Goal: Ask a question

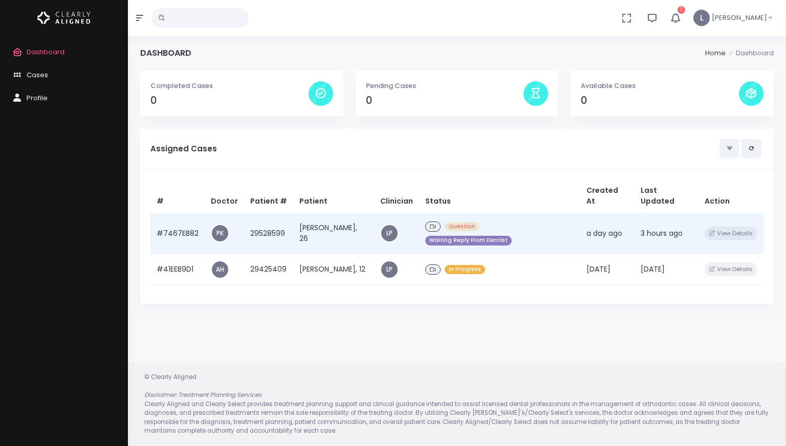
click at [335, 215] on td "[PERSON_NAME], 26" at bounding box center [333, 233] width 81 height 41
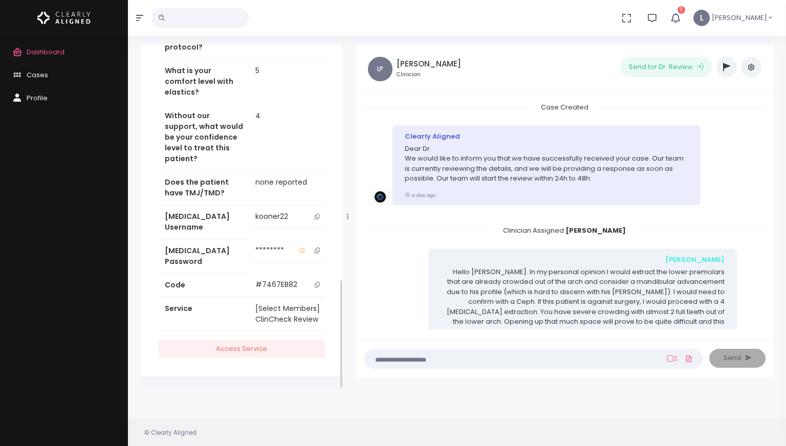
scroll to position [739, 0]
click at [315, 220] on icon "scrollable content" at bounding box center [317, 217] width 5 height 6
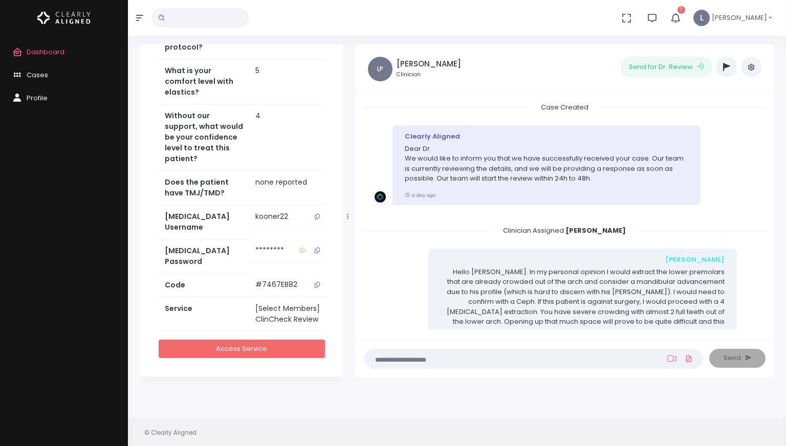
click at [272, 346] on link "Access Service" at bounding box center [242, 349] width 166 height 19
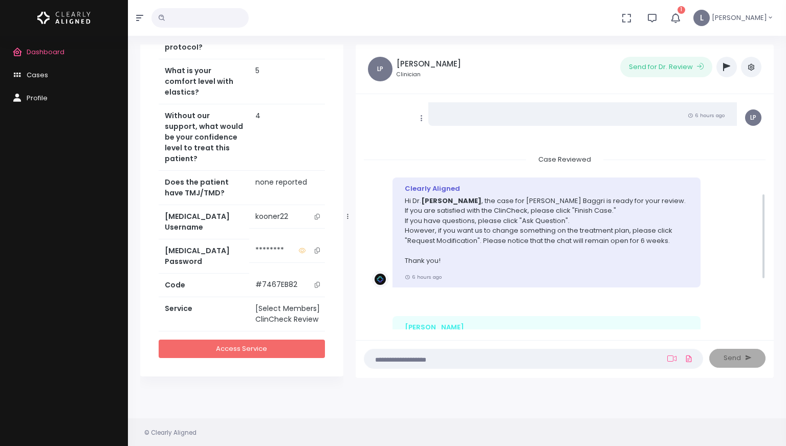
scroll to position [370, 0]
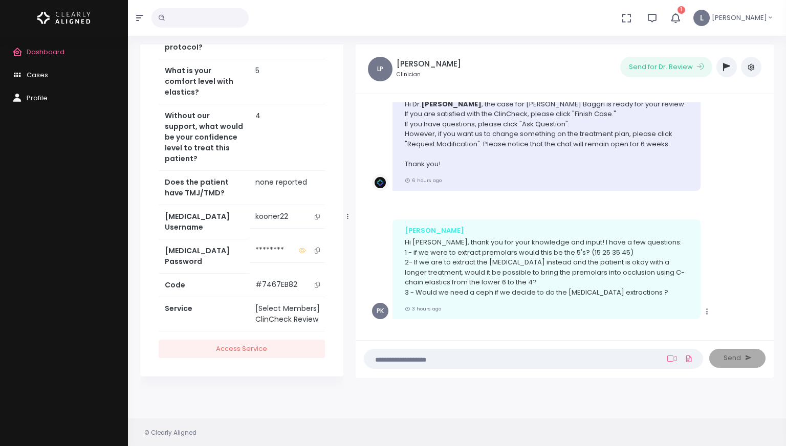
click at [396, 359] on textarea at bounding box center [514, 358] width 286 height 11
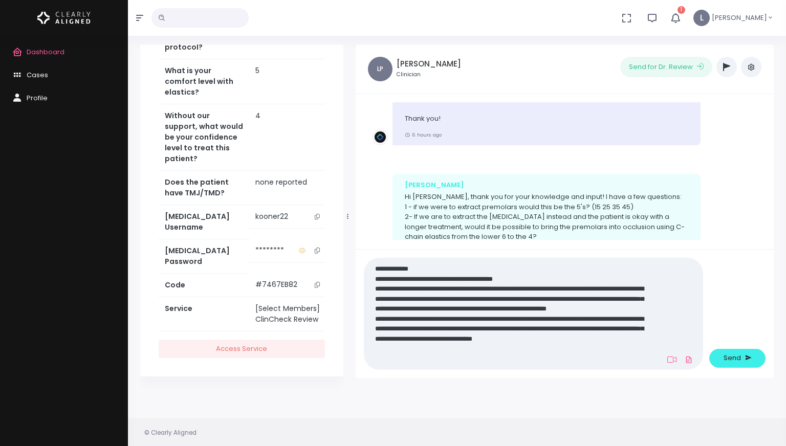
scroll to position [0, 0]
click at [463, 319] on textarea "**********" at bounding box center [514, 314] width 286 height 103
click at [399, 358] on textarea "**********" at bounding box center [514, 314] width 286 height 103
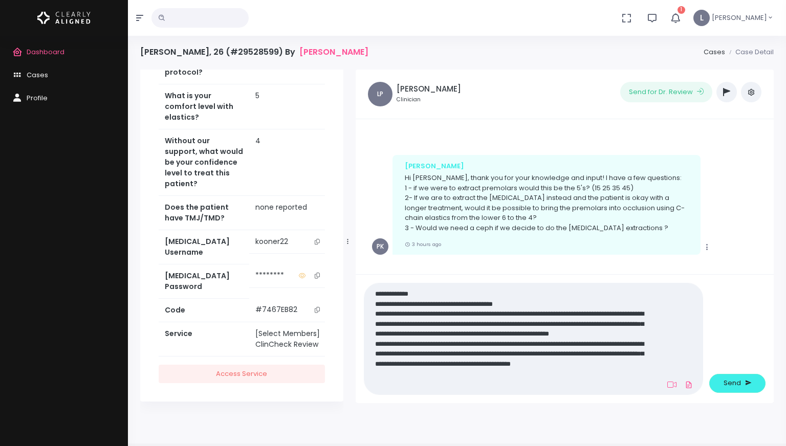
scroll to position [32, 0]
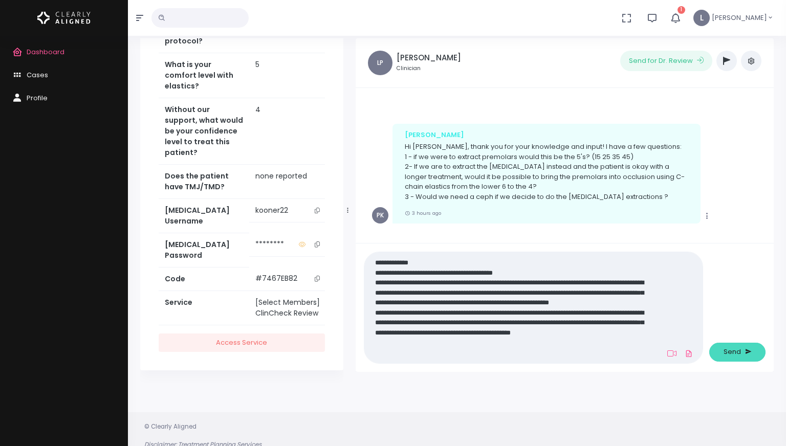
type textarea "**********"
click at [727, 352] on span "Send" at bounding box center [732, 352] width 17 height 10
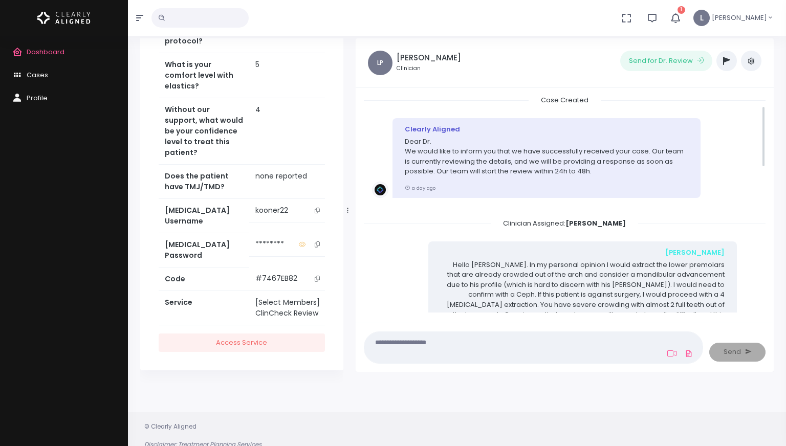
scroll to position [0, 0]
click at [55, 51] on span "Dashboard" at bounding box center [46, 52] width 38 height 10
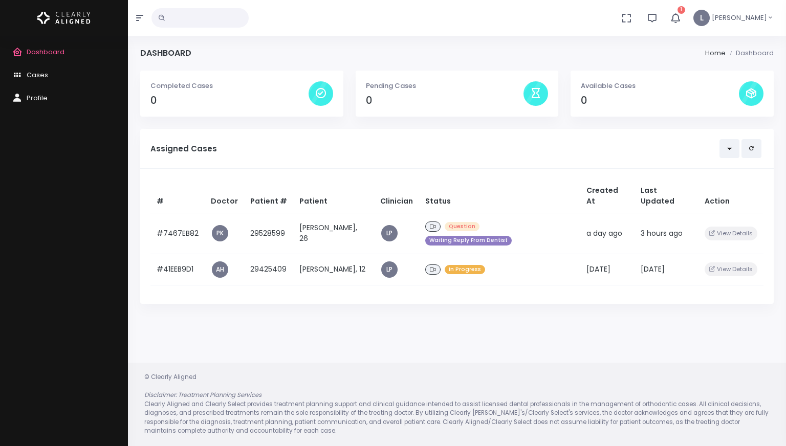
click at [681, 16] on icon "button" at bounding box center [675, 17] width 11 height 11
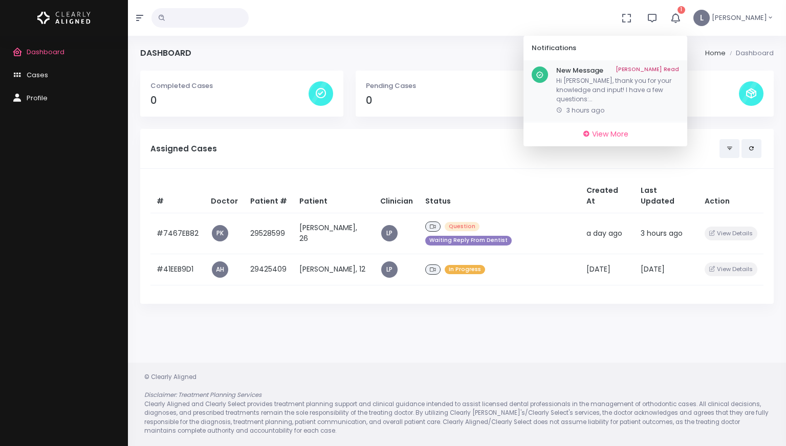
click at [664, 69] on link "[PERSON_NAME] Read" at bounding box center [647, 71] width 63 height 8
